Goal: Task Accomplishment & Management: Use online tool/utility

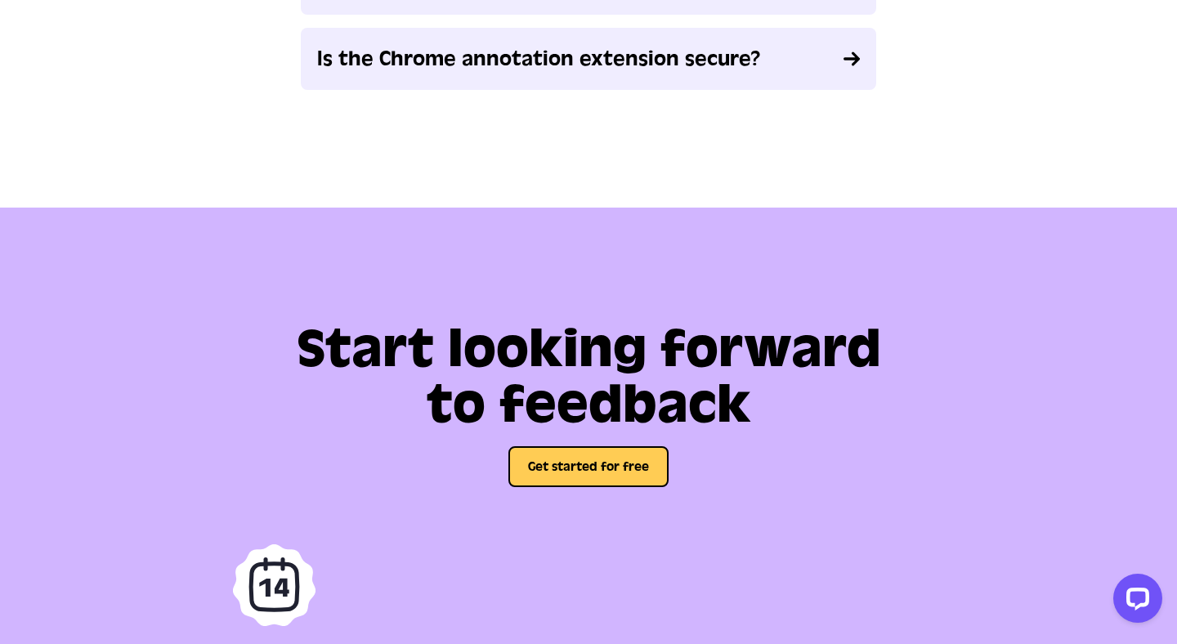
scroll to position [4119, 0]
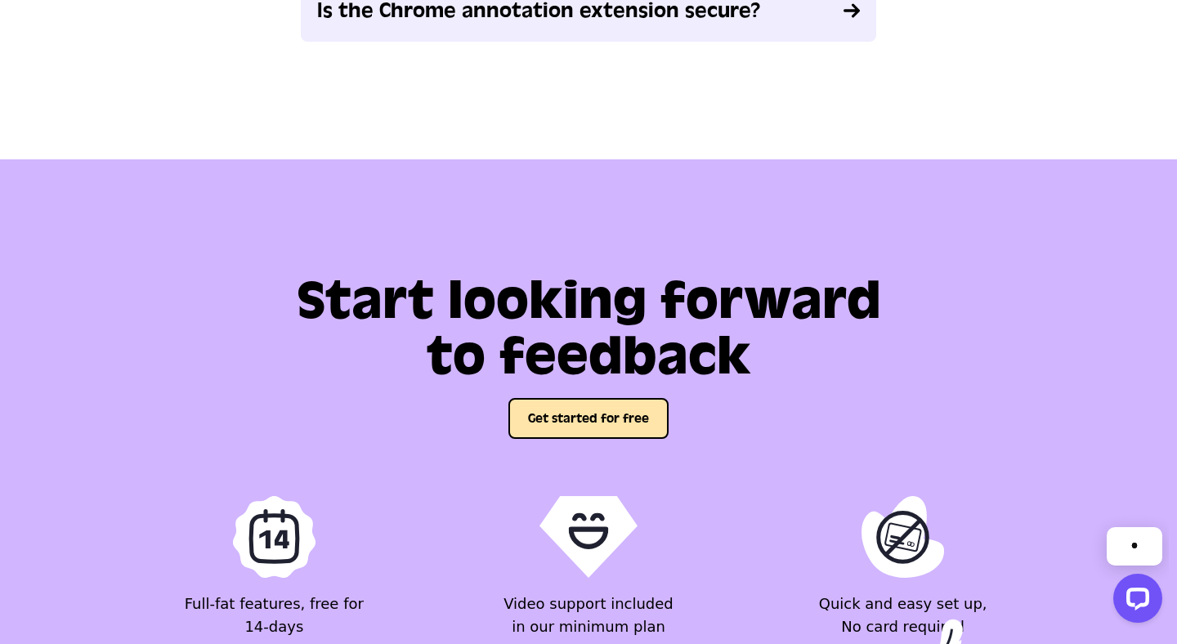
click at [638, 414] on button "Get started for free" at bounding box center [588, 418] width 160 height 41
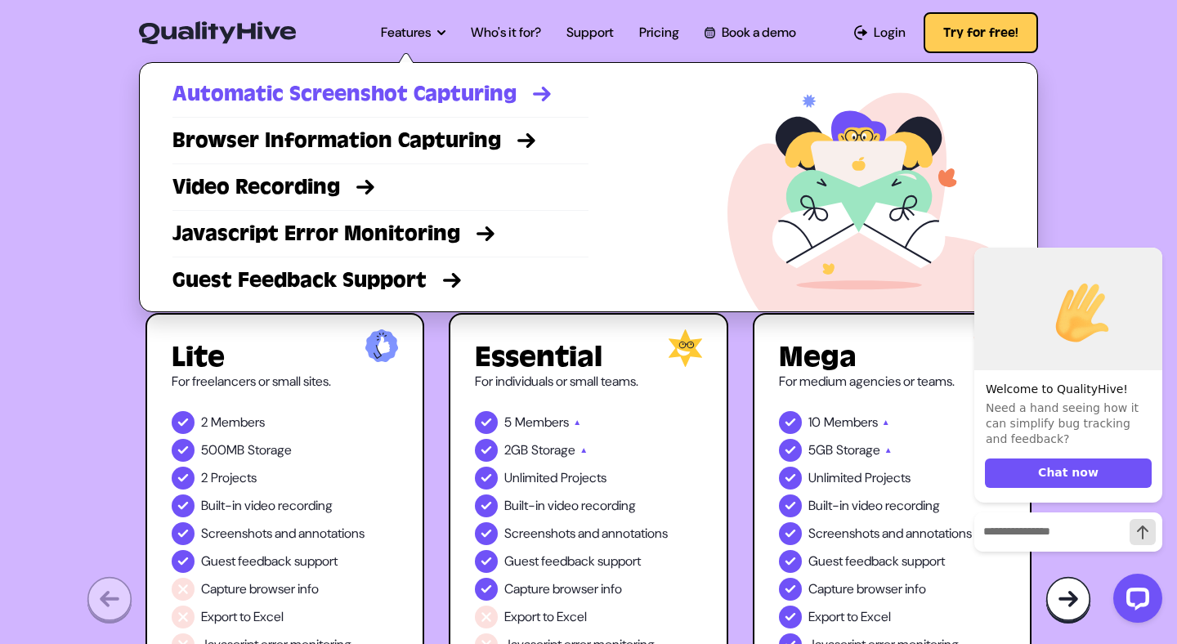
click at [371, 99] on link "Automatic Screenshot Capturing" at bounding box center [380, 93] width 416 height 29
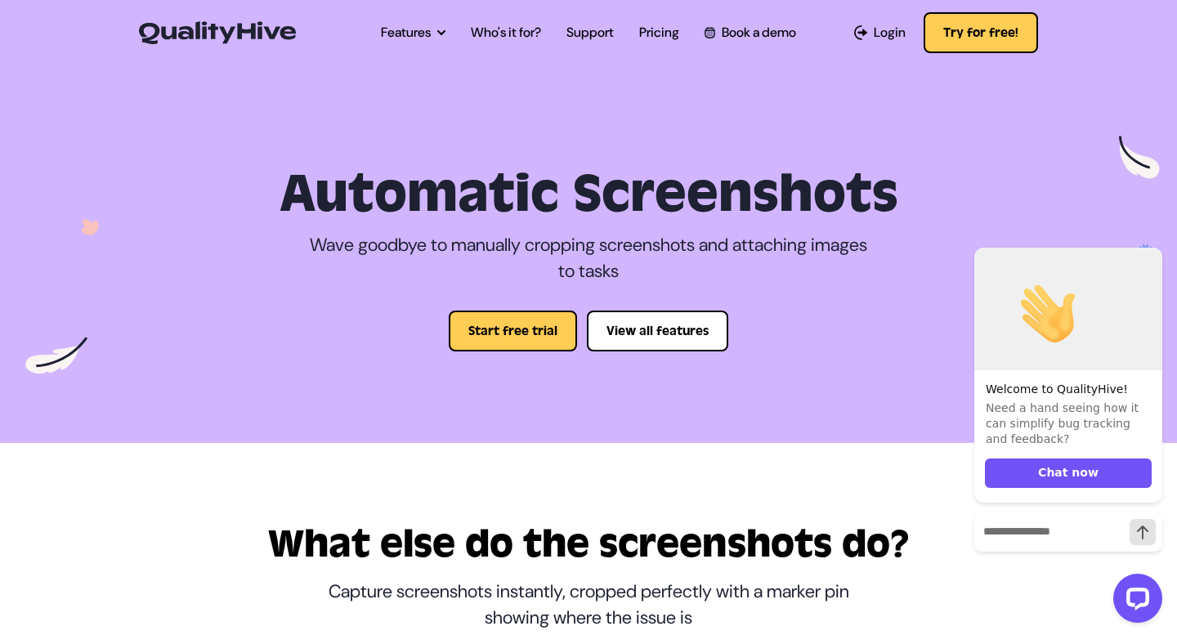
click at [244, 26] on img at bounding box center [217, 32] width 157 height 23
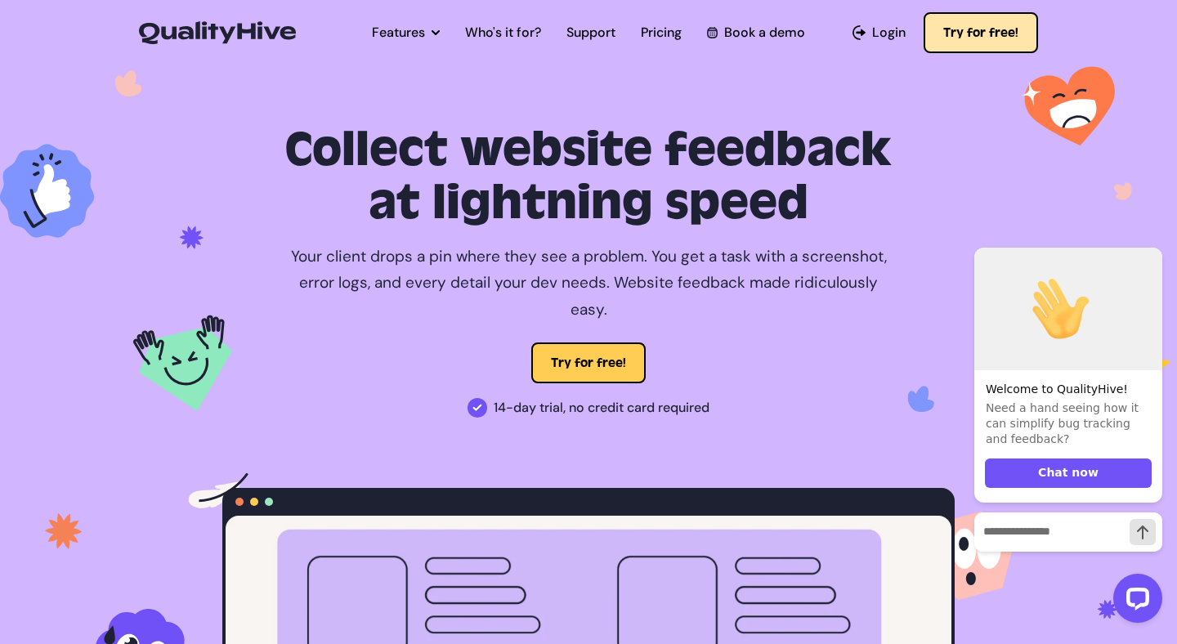
click at [987, 43] on button "Try for free!" at bounding box center [981, 32] width 114 height 41
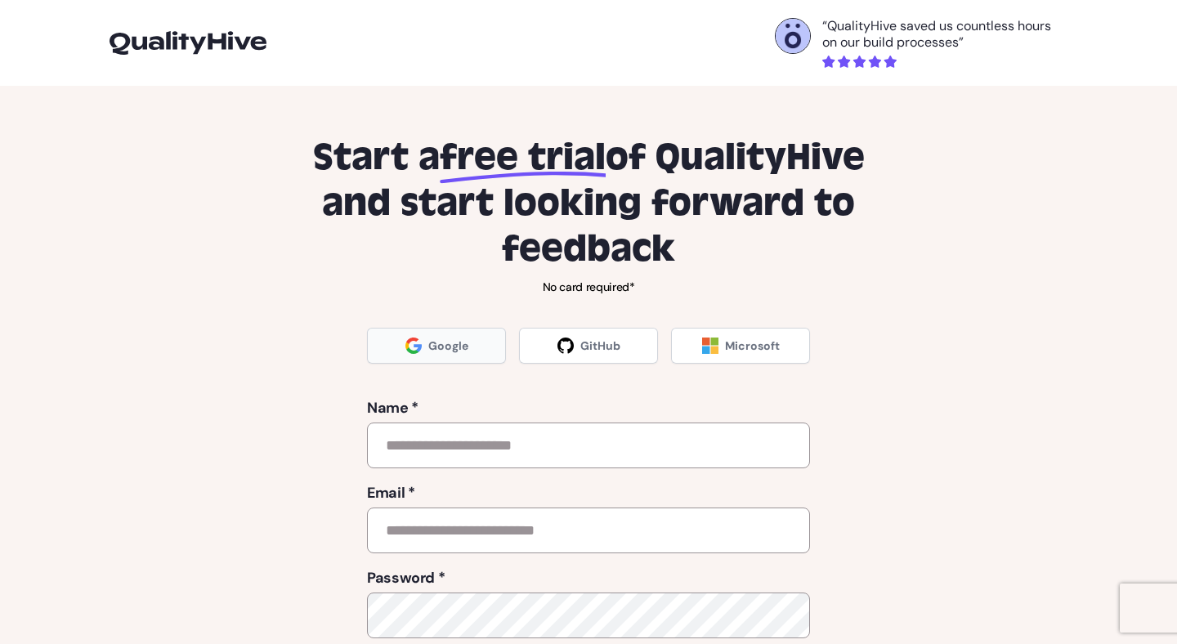
click at [444, 356] on link "Google" at bounding box center [436, 346] width 139 height 36
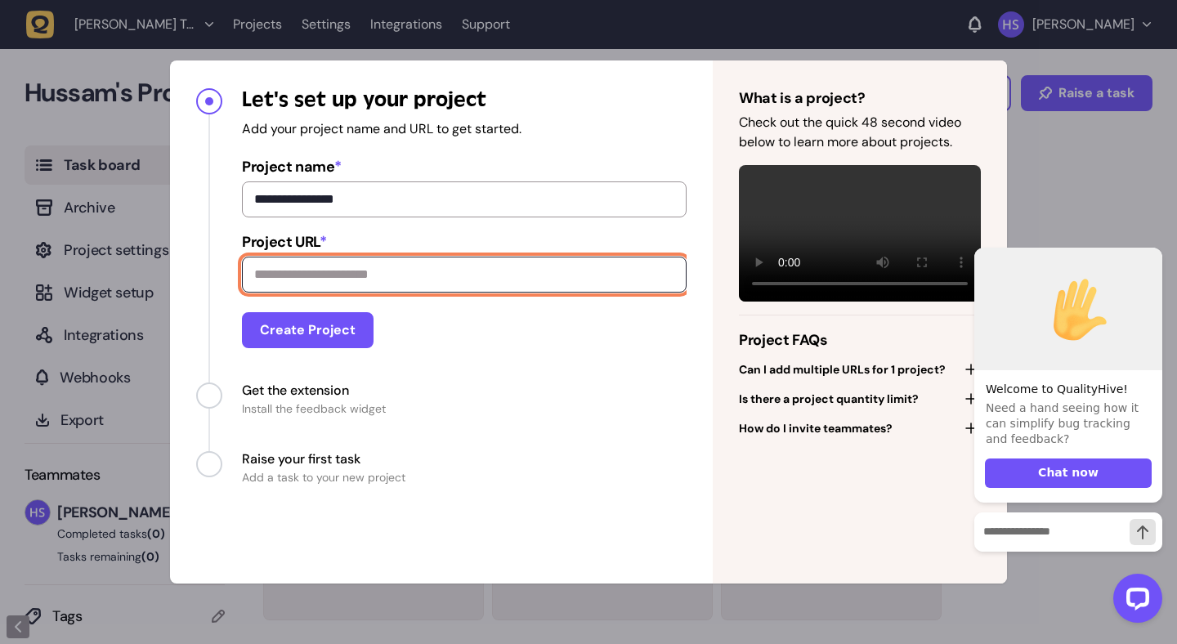
click at [473, 273] on input "Project URL *" at bounding box center [464, 275] width 445 height 36
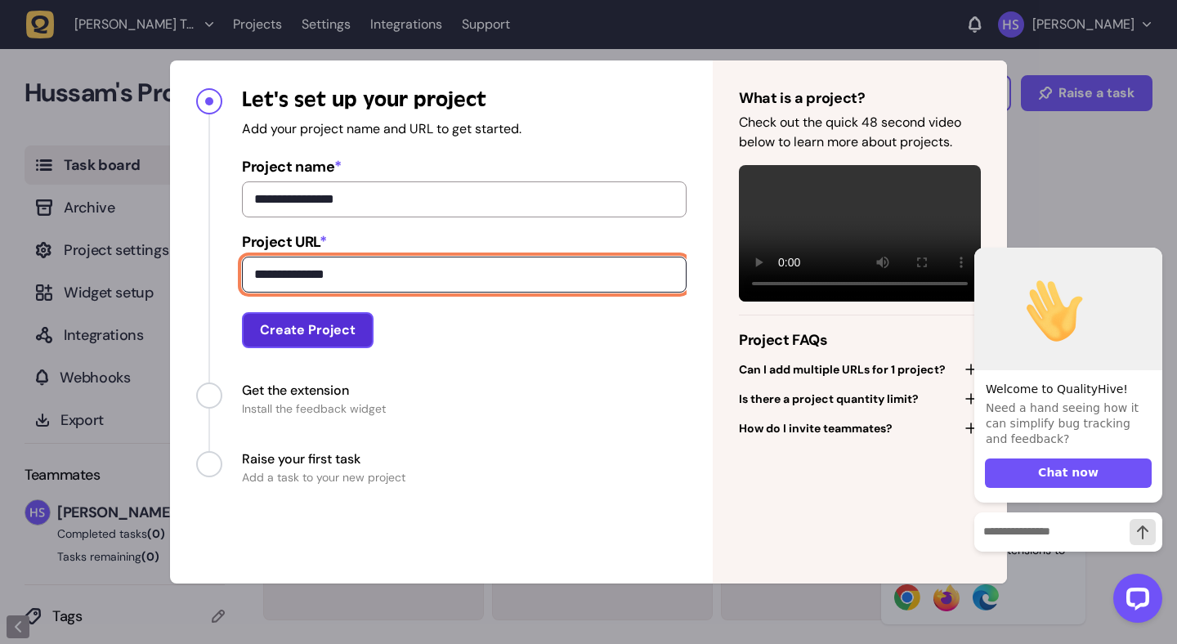
type input "**********"
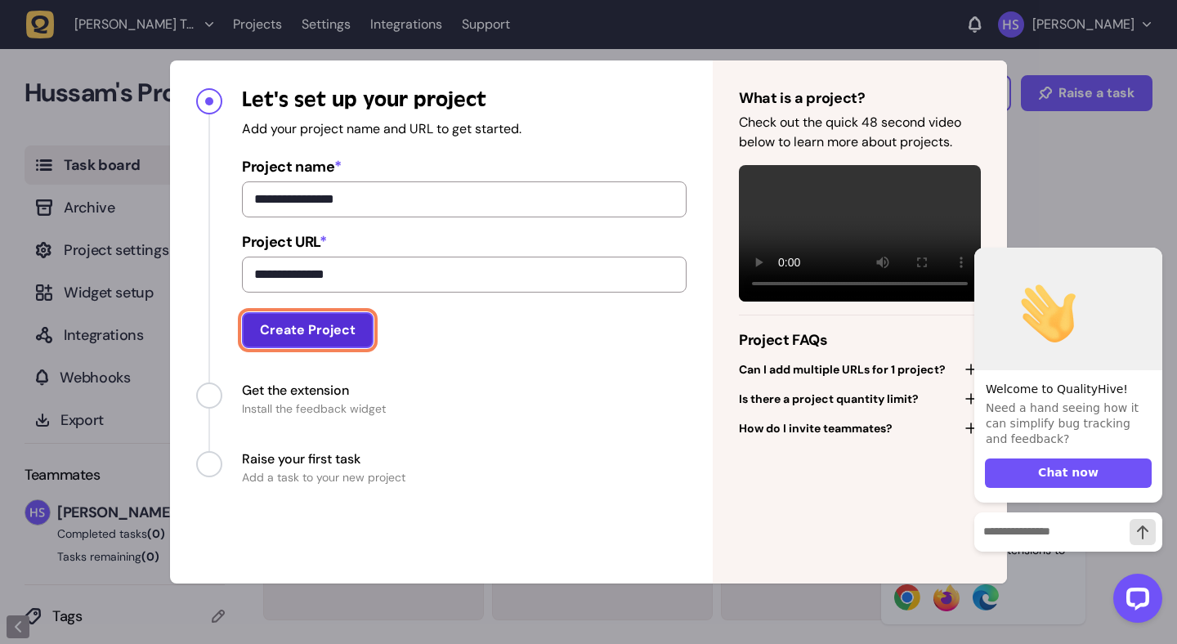
click at [321, 338] on button "Create Project" at bounding box center [308, 330] width 132 height 36
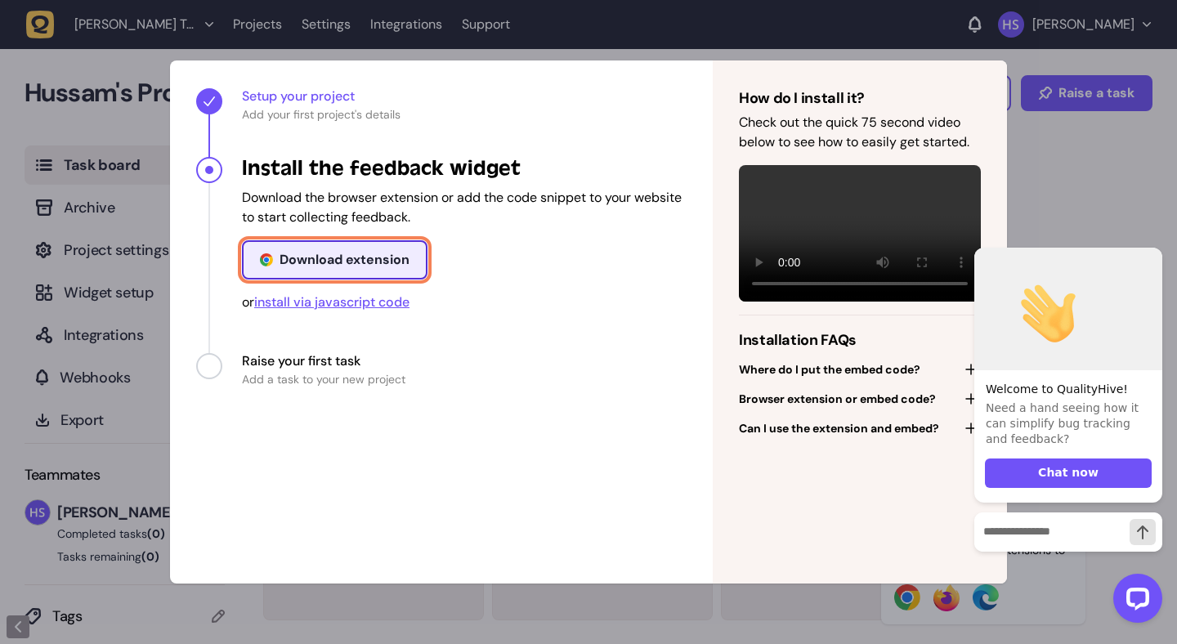
click at [355, 266] on div "Download extension" at bounding box center [345, 259] width 130 height 13
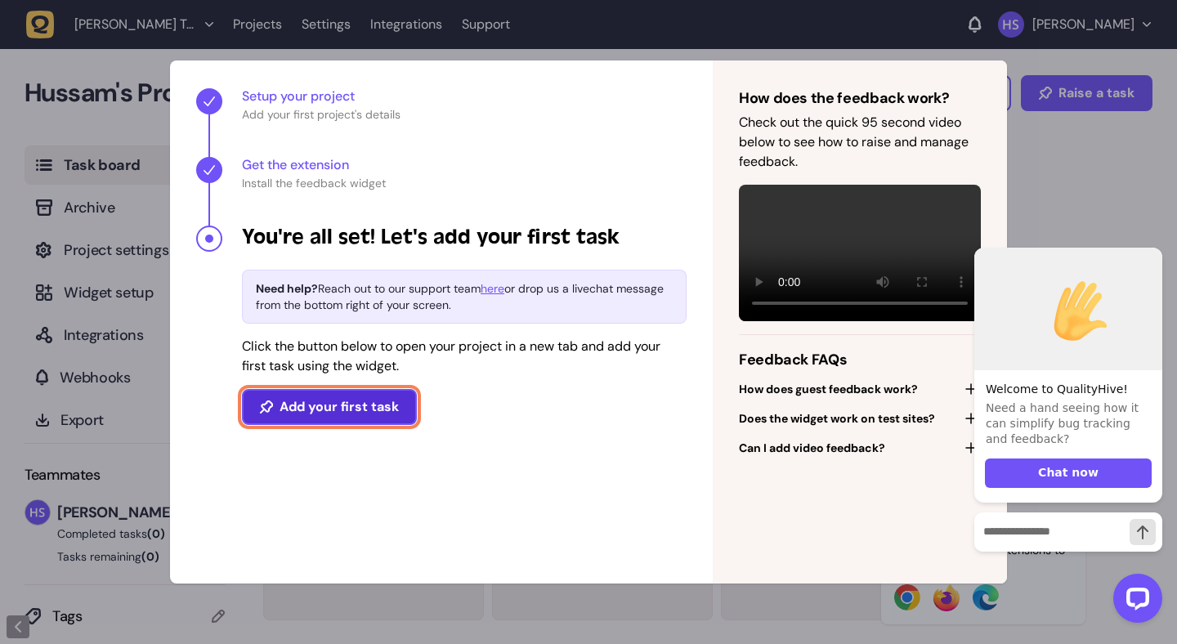
click at [371, 410] on button "Add your first task" at bounding box center [329, 407] width 175 height 36
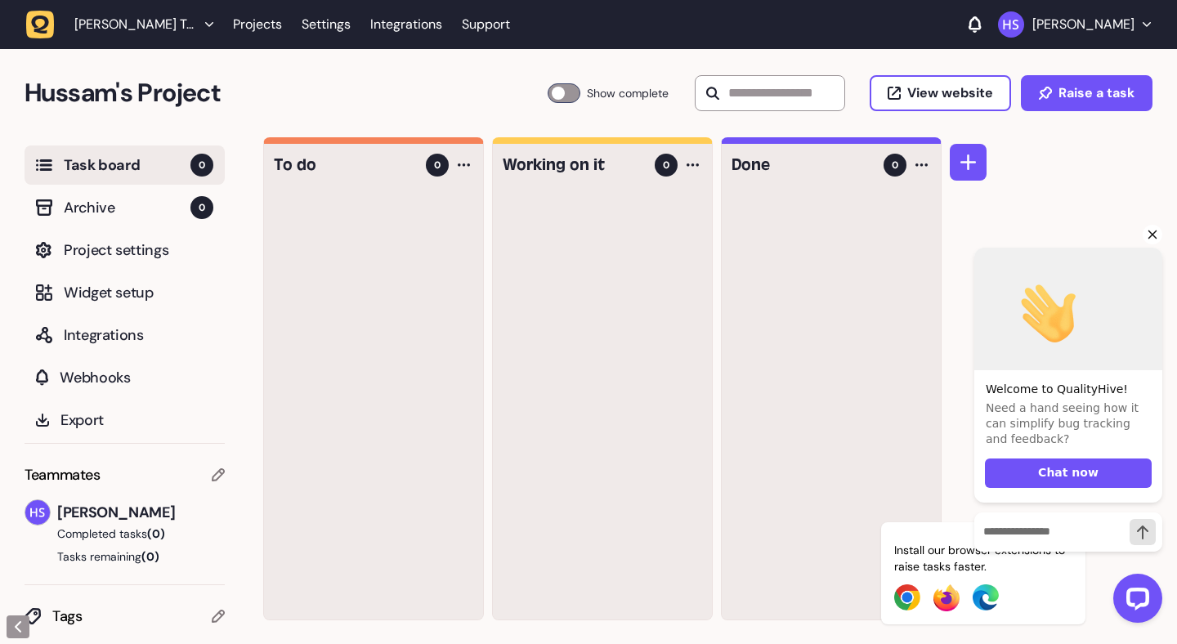
click at [1150, 240] on icon "Hide greeting" at bounding box center [1153, 235] width 20 height 20
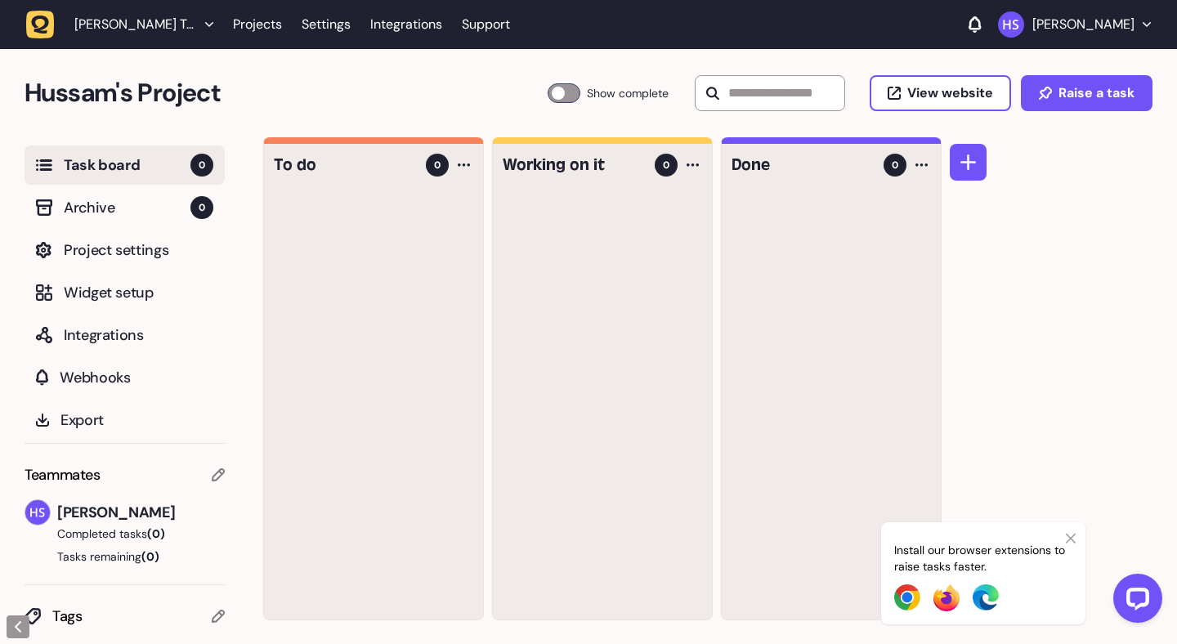
click at [1068, 537] on icon at bounding box center [1071, 538] width 10 height 13
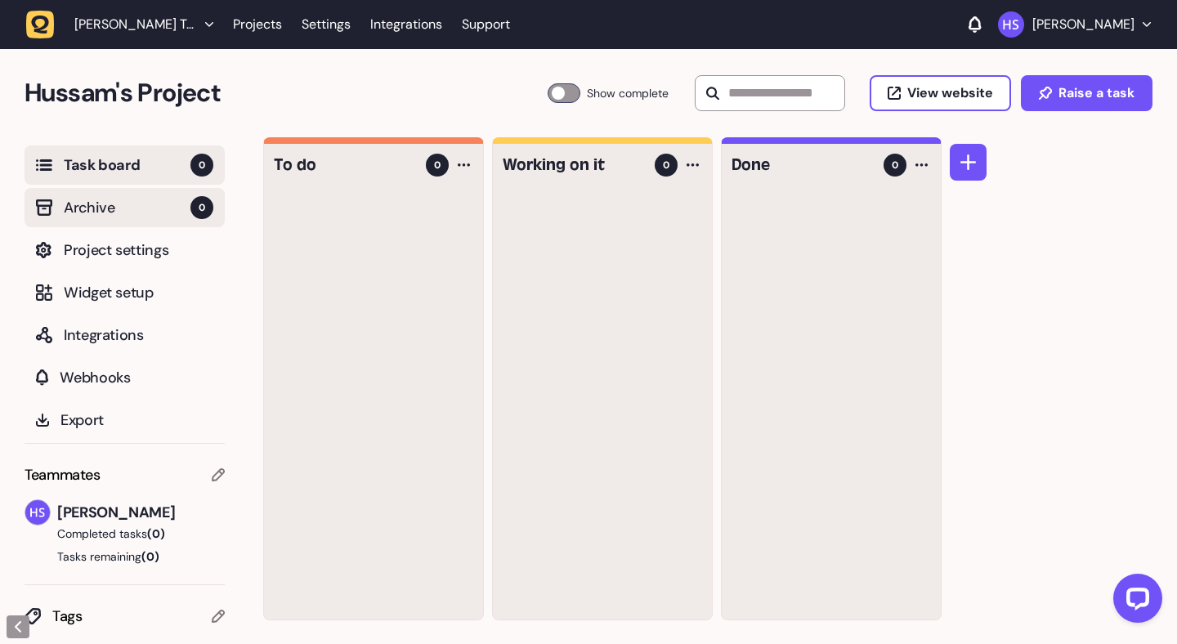
click at [101, 220] on button "Archive 0" at bounding box center [125, 207] width 200 height 39
click at [123, 164] on span "Task board" at bounding box center [127, 165] width 127 height 23
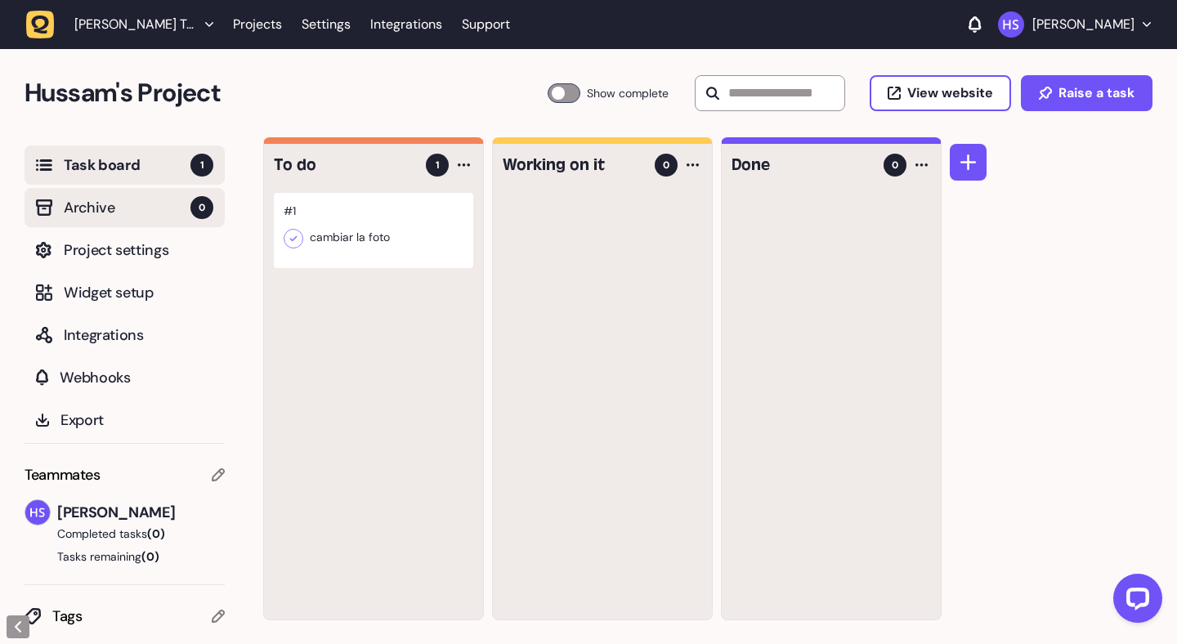
click at [146, 212] on span "Archive" at bounding box center [127, 207] width 127 height 23
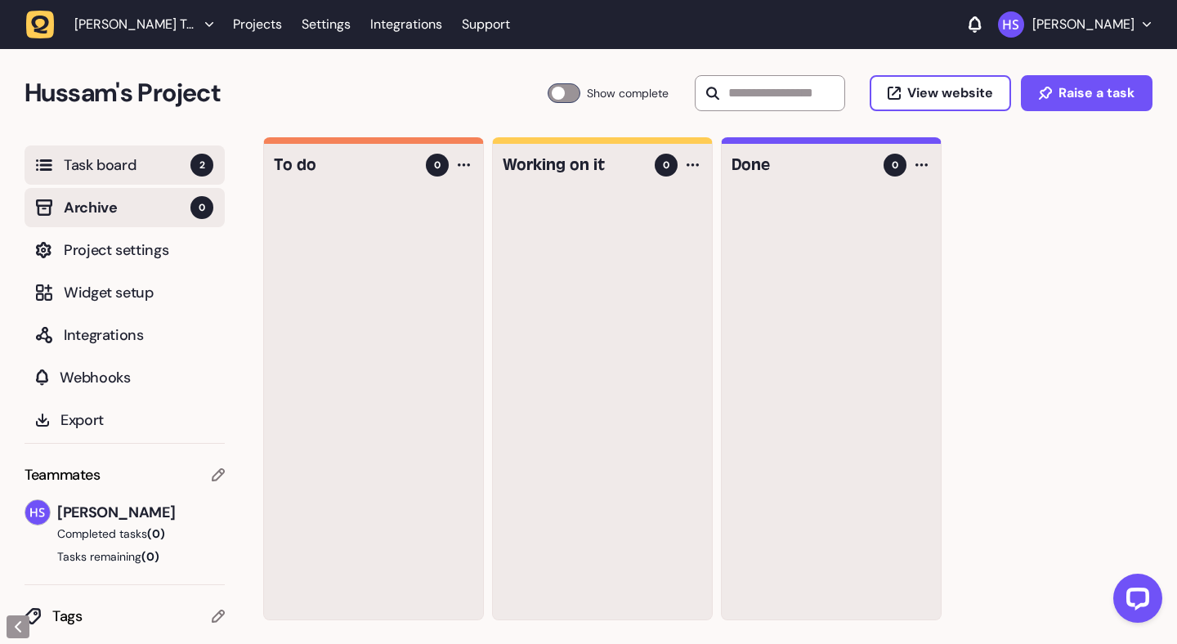
click at [148, 163] on span "Task board" at bounding box center [127, 165] width 127 height 23
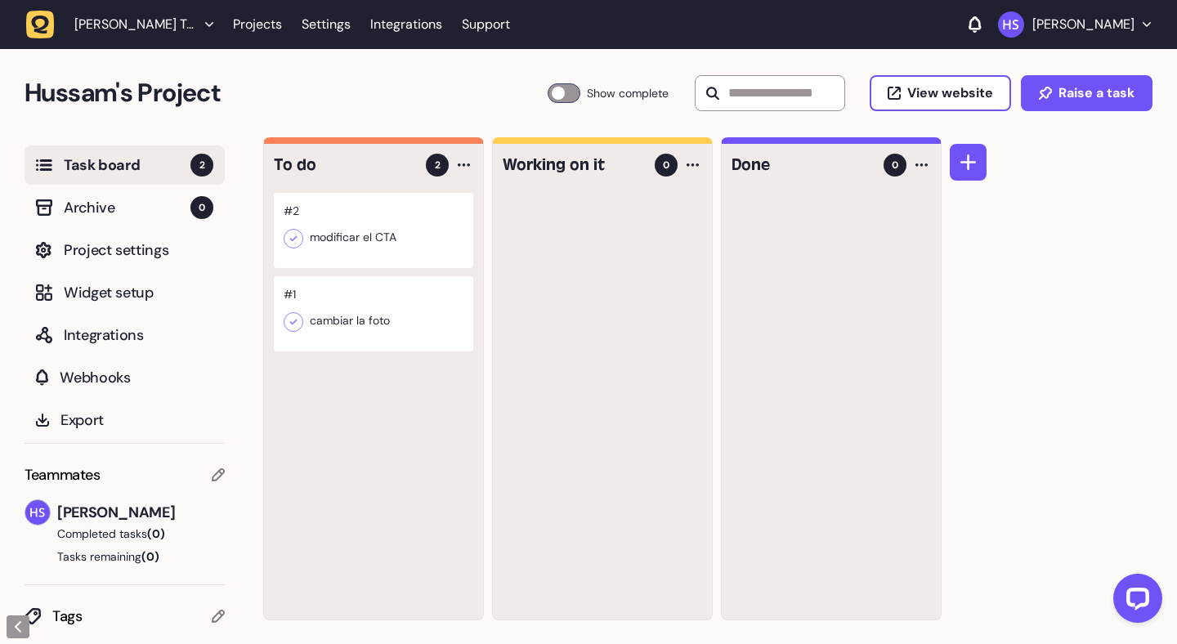
click at [354, 226] on div at bounding box center [373, 230] width 199 height 75
click at [392, 249] on div at bounding box center [373, 230] width 199 height 75
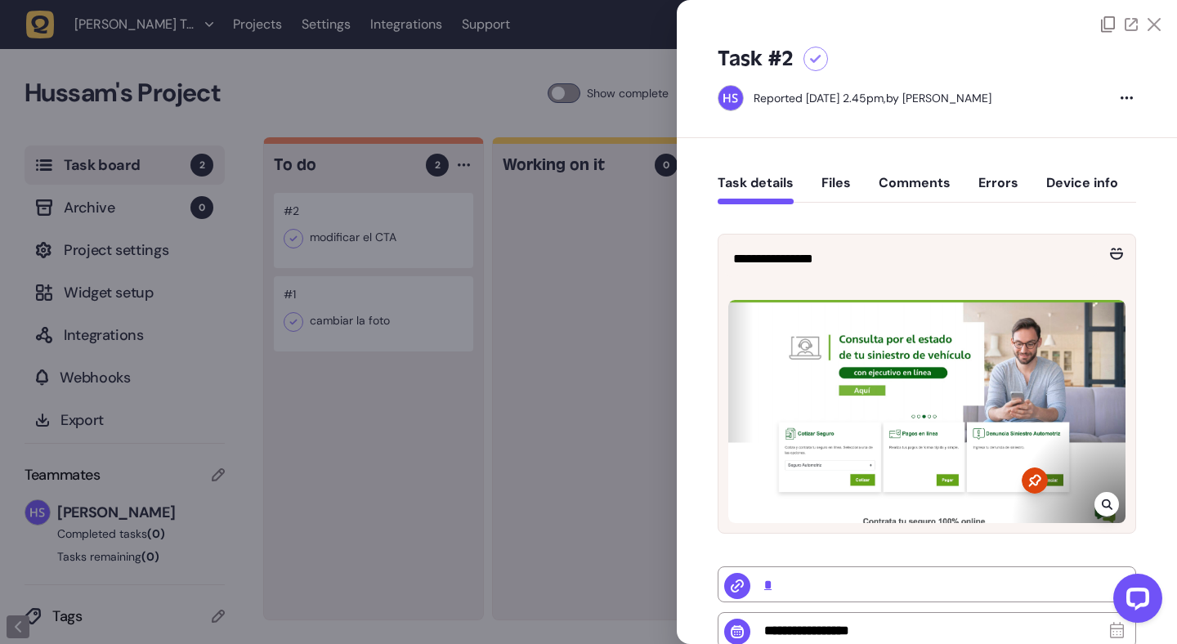
click at [838, 183] on button "Files" at bounding box center [836, 189] width 29 height 29
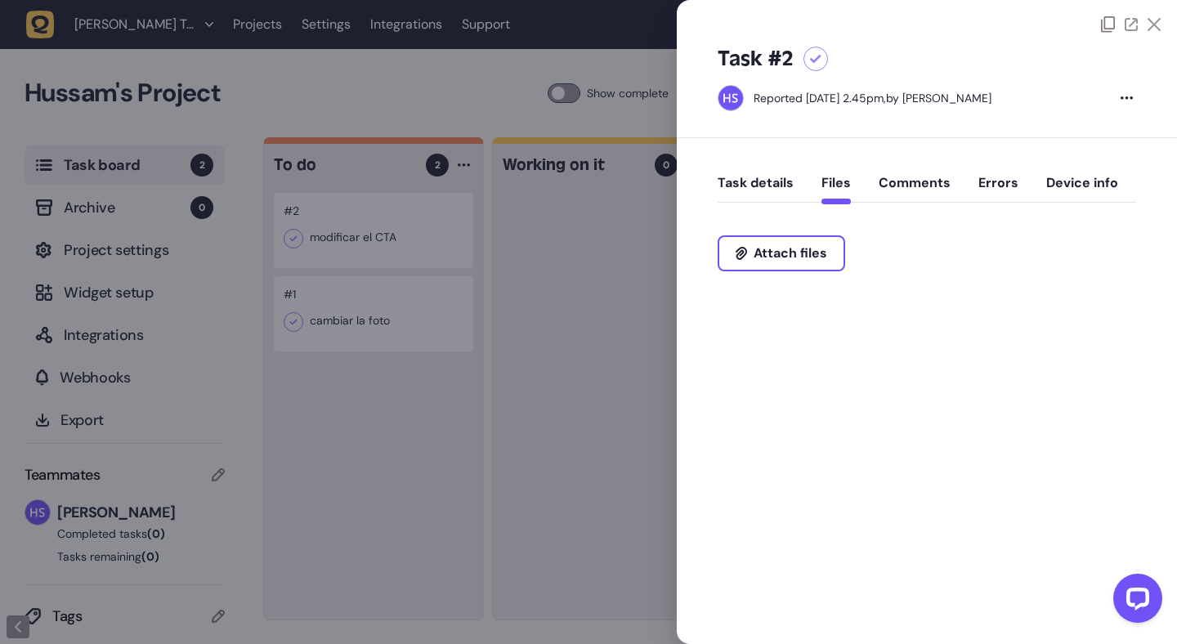
click at [895, 186] on button "Comments" at bounding box center [915, 189] width 72 height 29
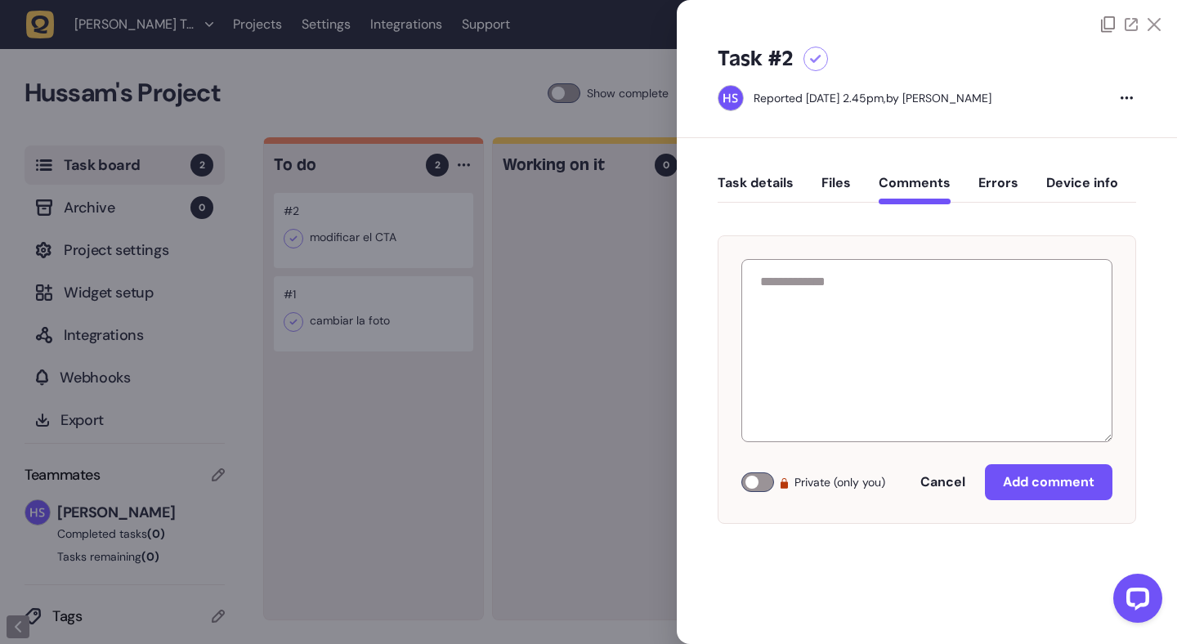
click at [978, 183] on button "Errors" at bounding box center [998, 189] width 40 height 29
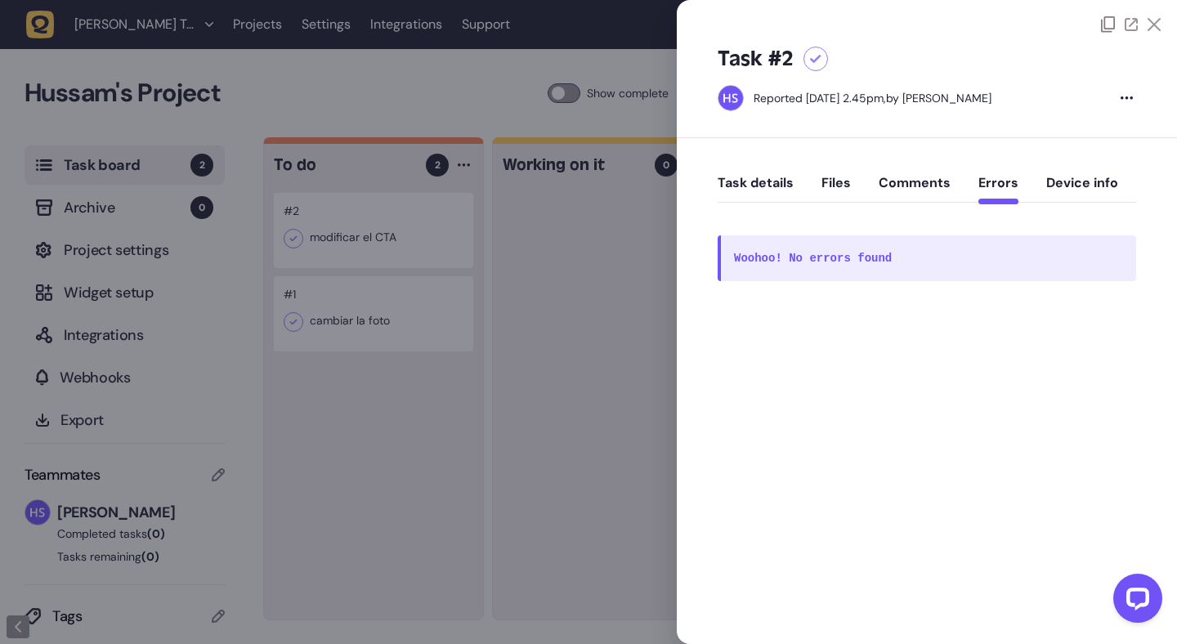
click at [825, 190] on button "Files" at bounding box center [836, 189] width 29 height 29
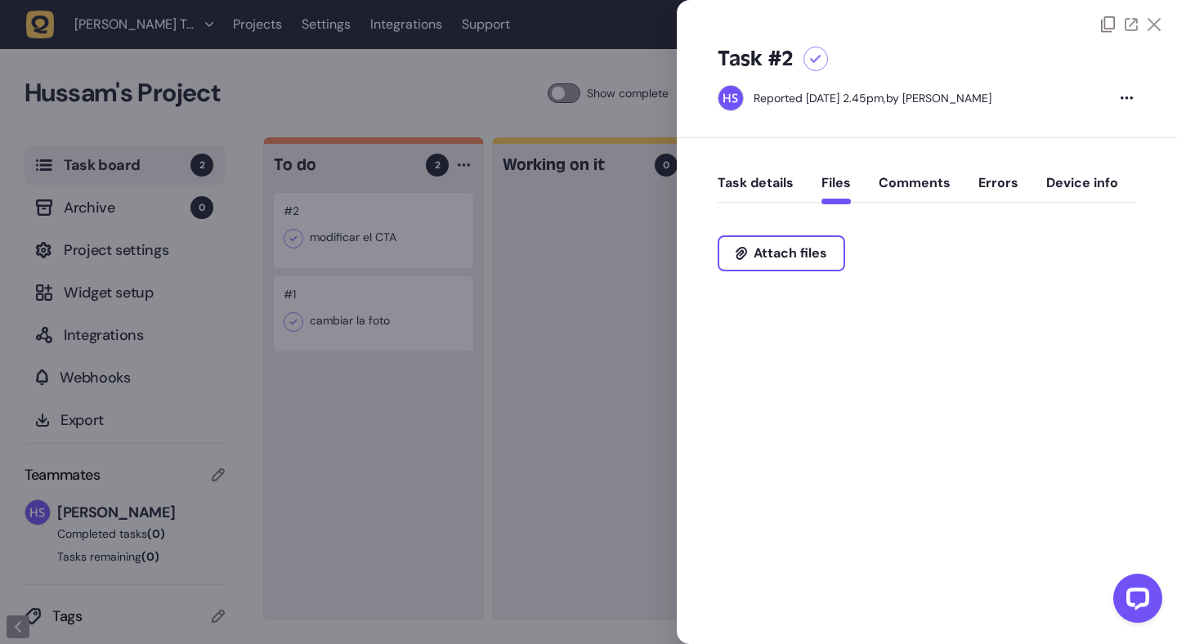
click at [754, 190] on button "Task details" at bounding box center [756, 189] width 76 height 29
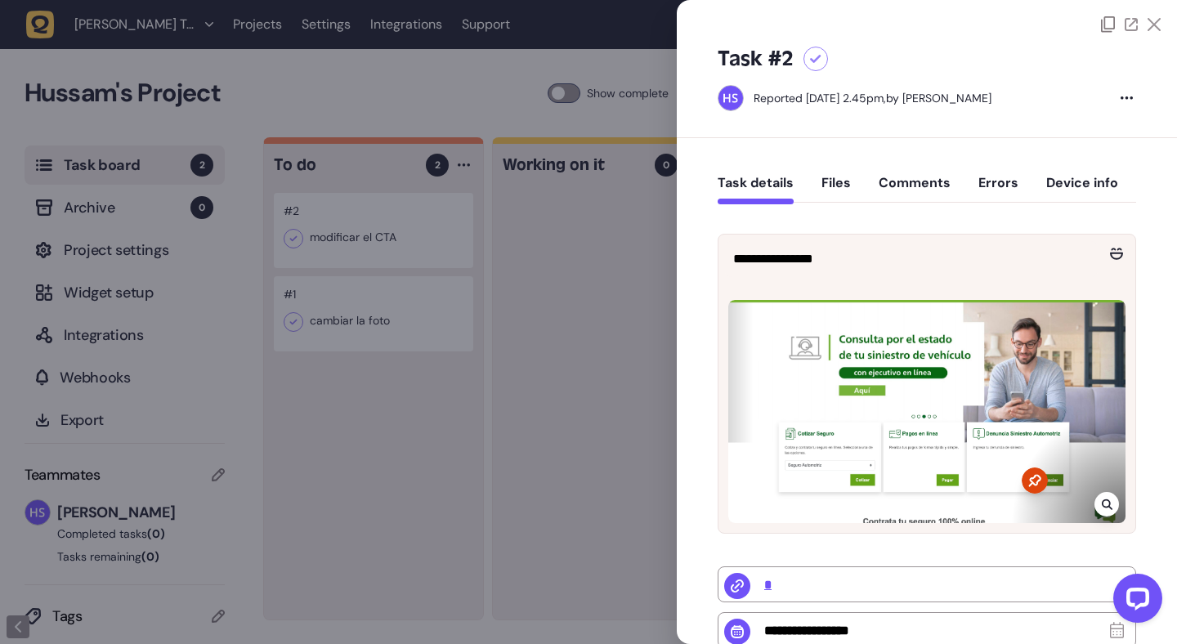
click at [1157, 23] on div at bounding box center [927, 16] width 500 height 33
click at [1149, 25] on icon at bounding box center [1154, 24] width 13 height 13
